Goal: Find contact information: Find contact information

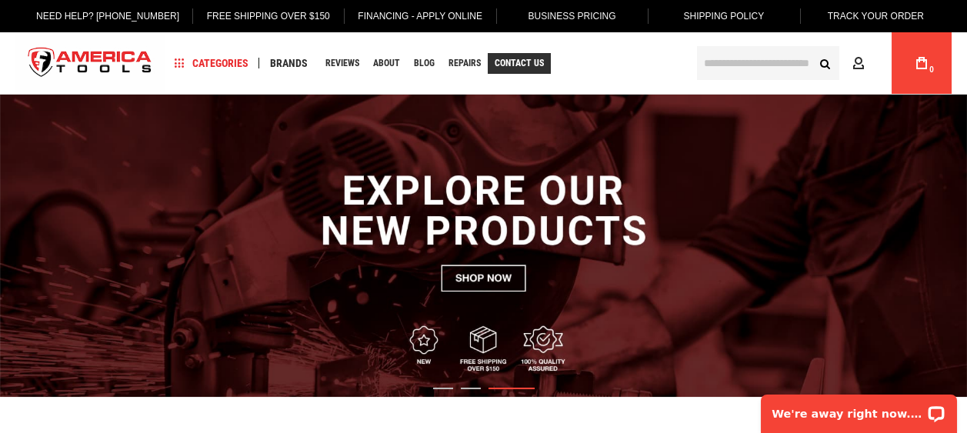
click at [508, 63] on span "Contact Us" at bounding box center [518, 62] width 49 height 9
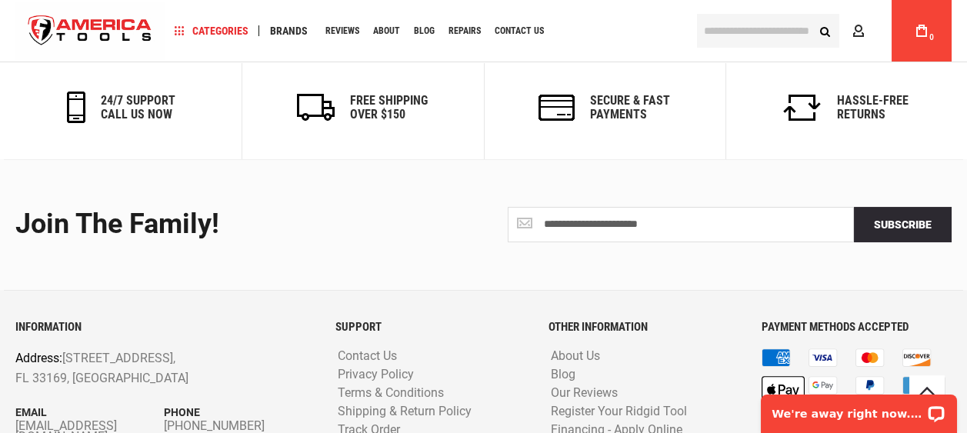
scroll to position [1091, 0]
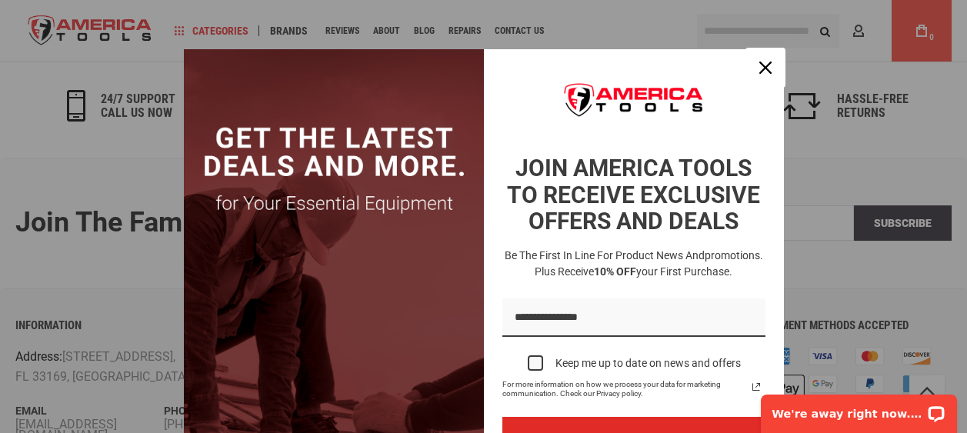
click at [760, 65] on icon "close icon" at bounding box center [765, 68] width 12 height 12
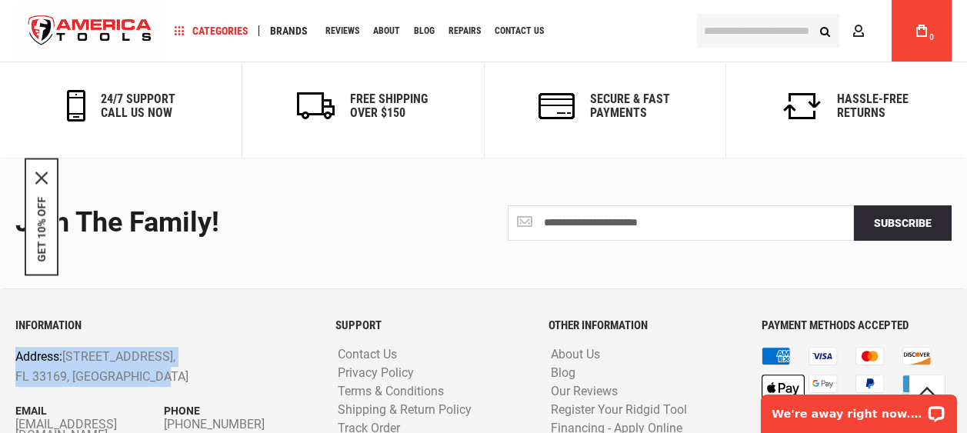
drag, startPoint x: 168, startPoint y: 291, endPoint x: 16, endPoint y: 271, distance: 153.5
click at [16, 347] on p "Address: [STREET_ADDRESS]" at bounding box center [134, 366] width 238 height 39
copy p "Address: [STREET_ADDRESS]"
